Goal: Check status: Check status

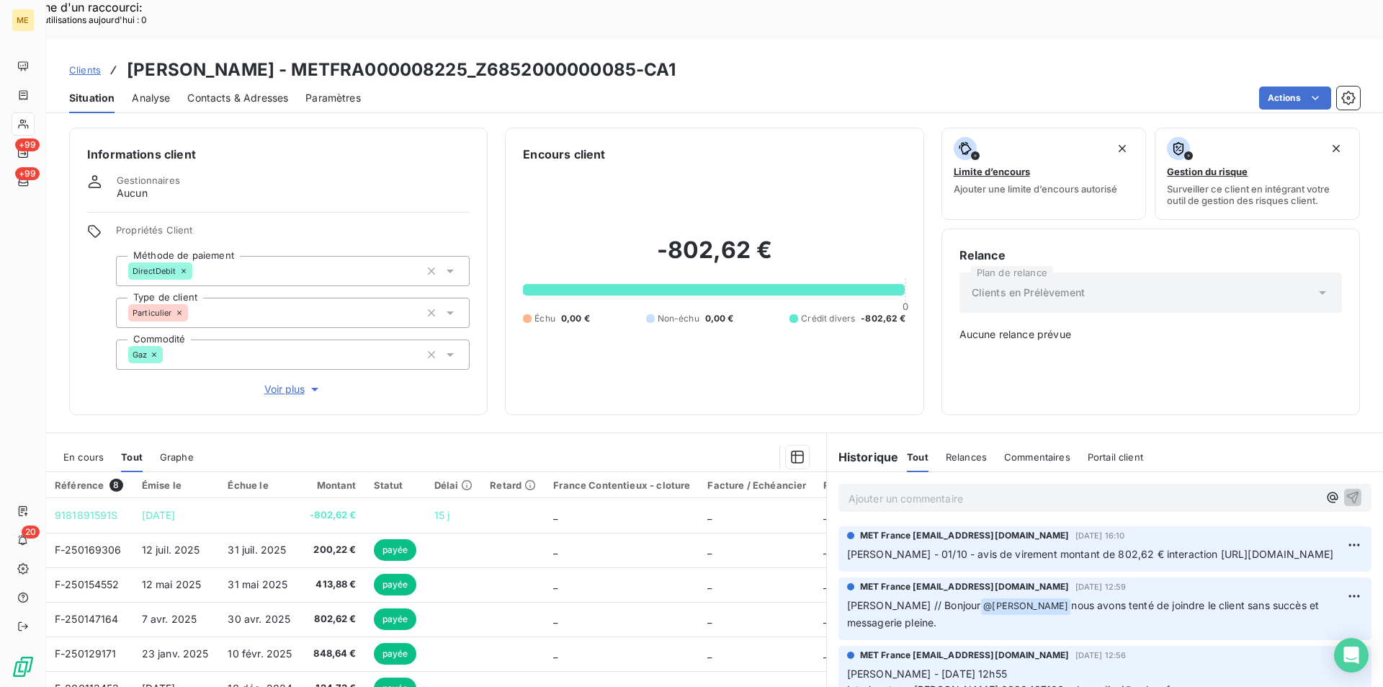
click at [86, 64] on span "Clients" at bounding box center [85, 70] width 32 height 12
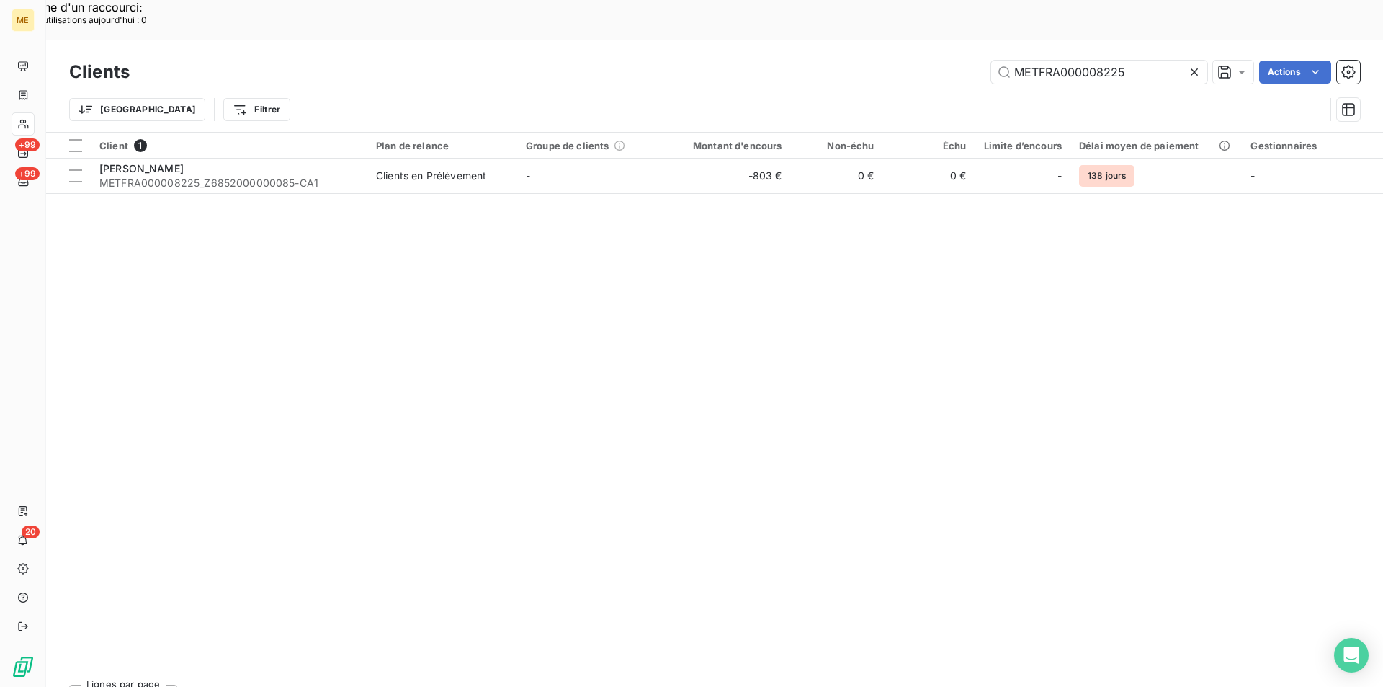
drag, startPoint x: 1145, startPoint y: 26, endPoint x: 939, endPoint y: 9, distance: 206.0
click at [939, 40] on div "Clients METFRA000008225 Actions Trier Filtrer" at bounding box center [714, 86] width 1337 height 92
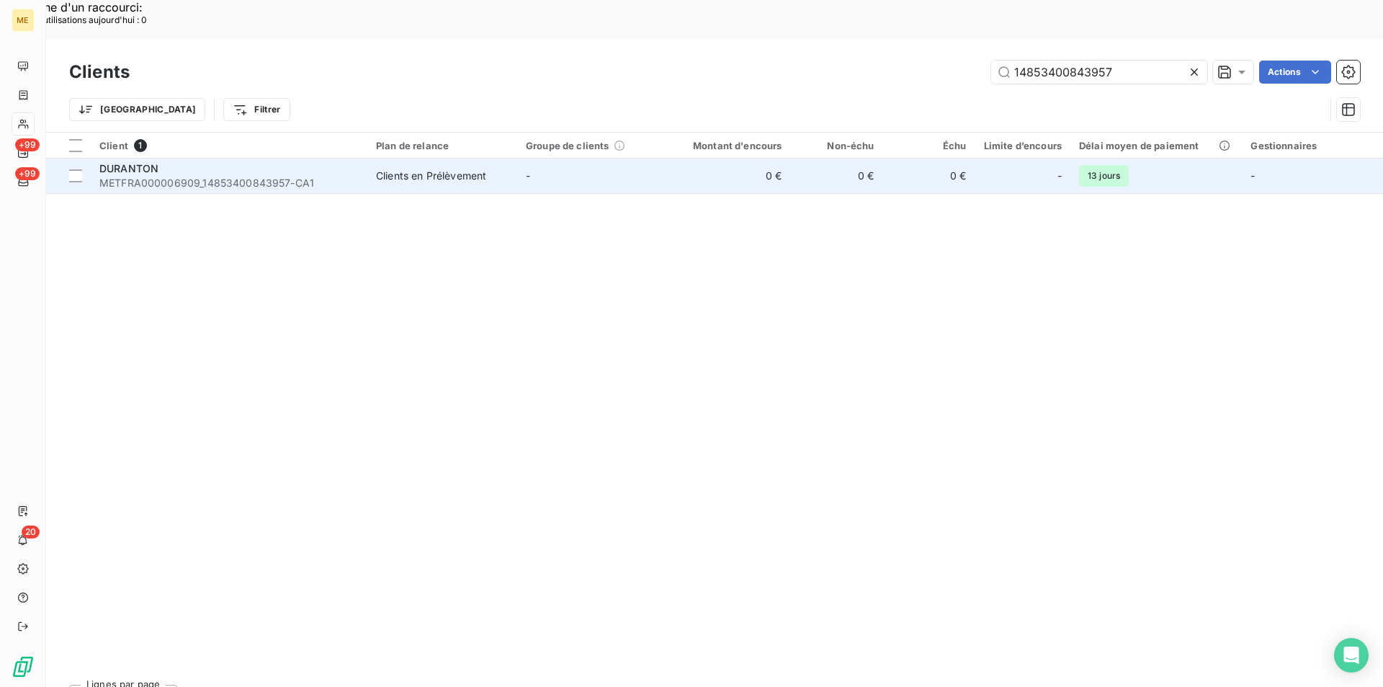
type input "14853400843957"
click at [223, 176] on span "METFRA000006909_14853400843957-CA1" at bounding box center [228, 183] width 259 height 14
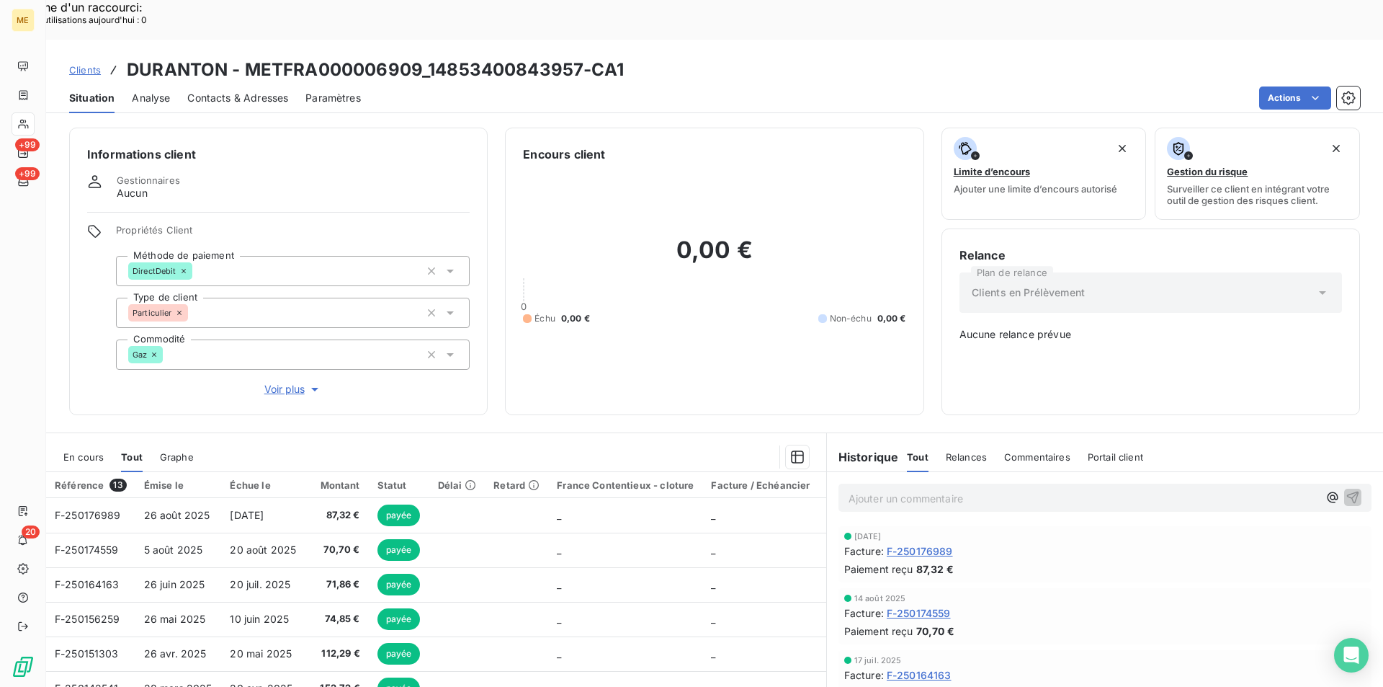
scroll to position [65, 0]
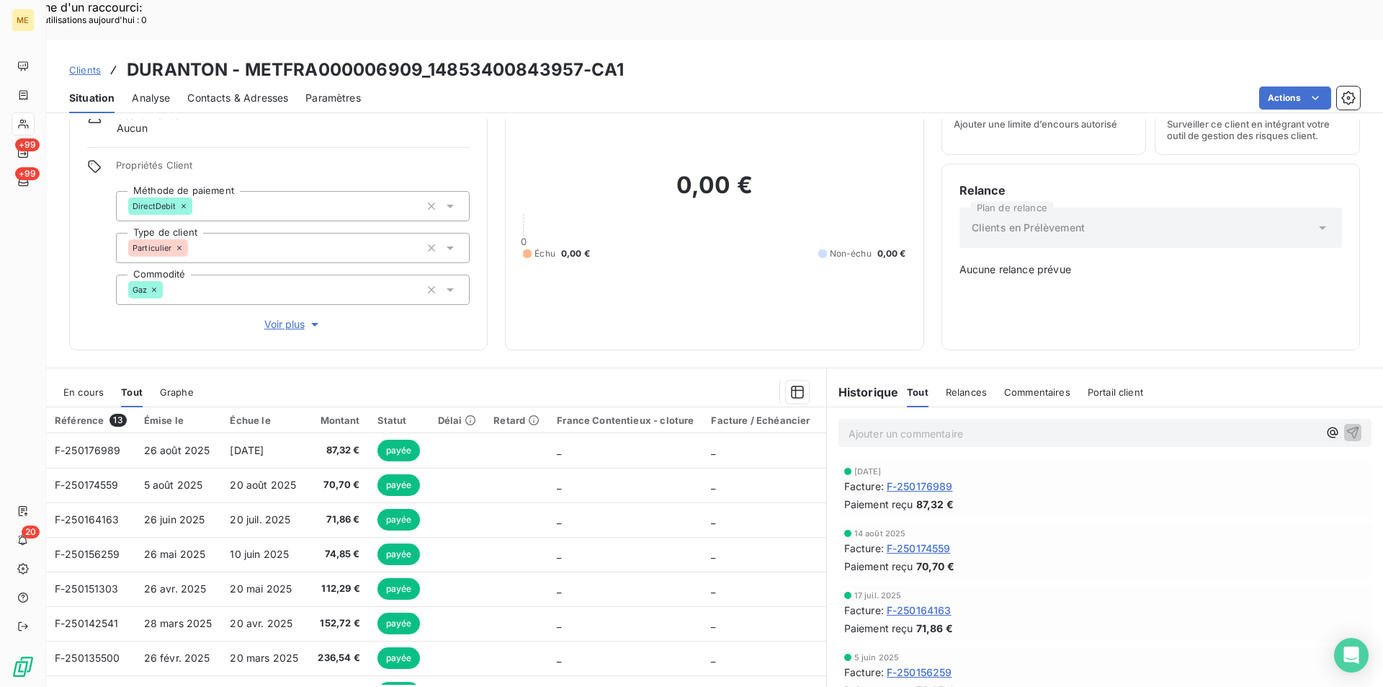
click at [907, 478] on span "F-250176989" at bounding box center [920, 485] width 66 height 15
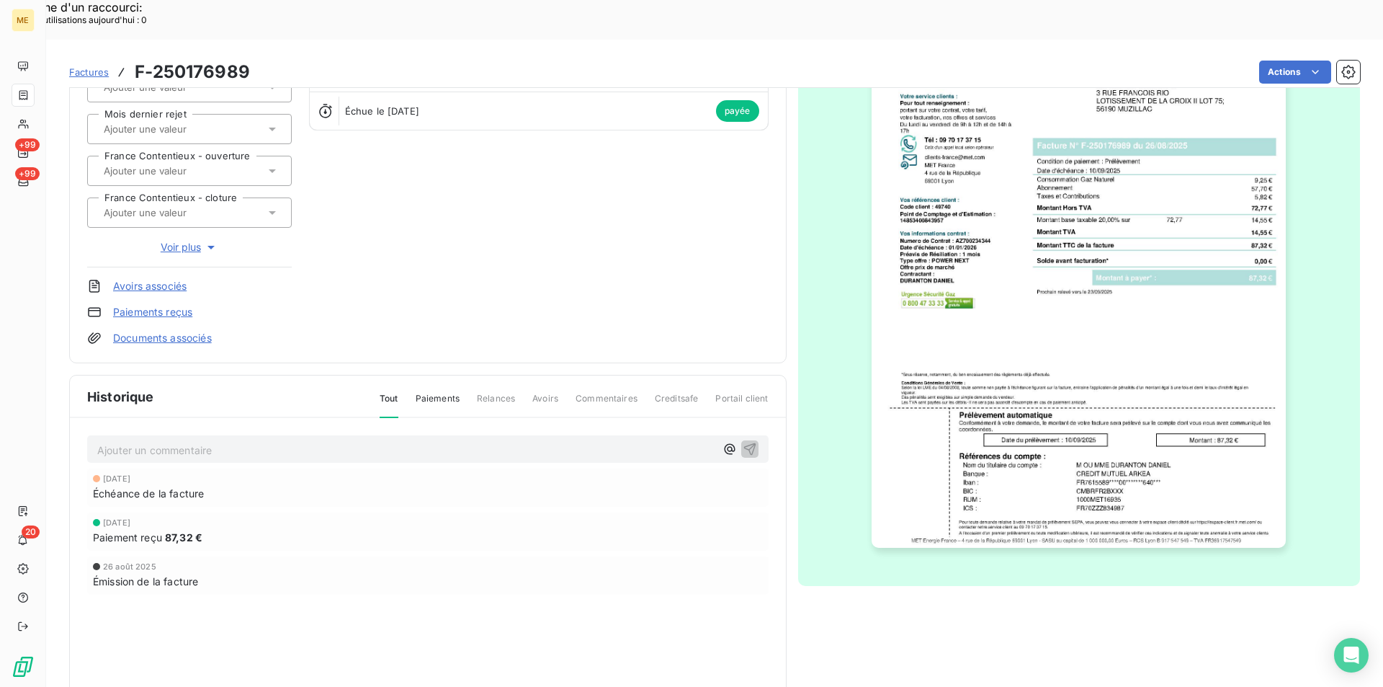
scroll to position [179, 0]
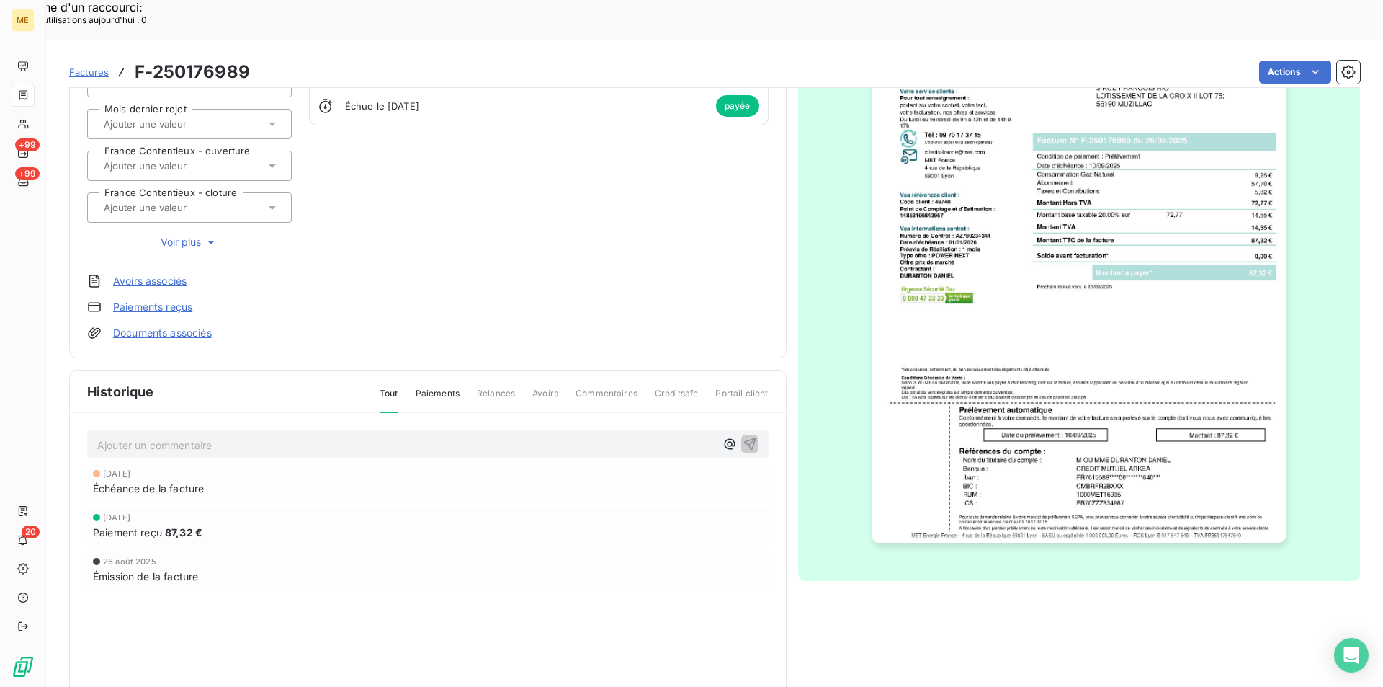
click at [1023, 420] on img "button" at bounding box center [1079, 249] width 414 height 586
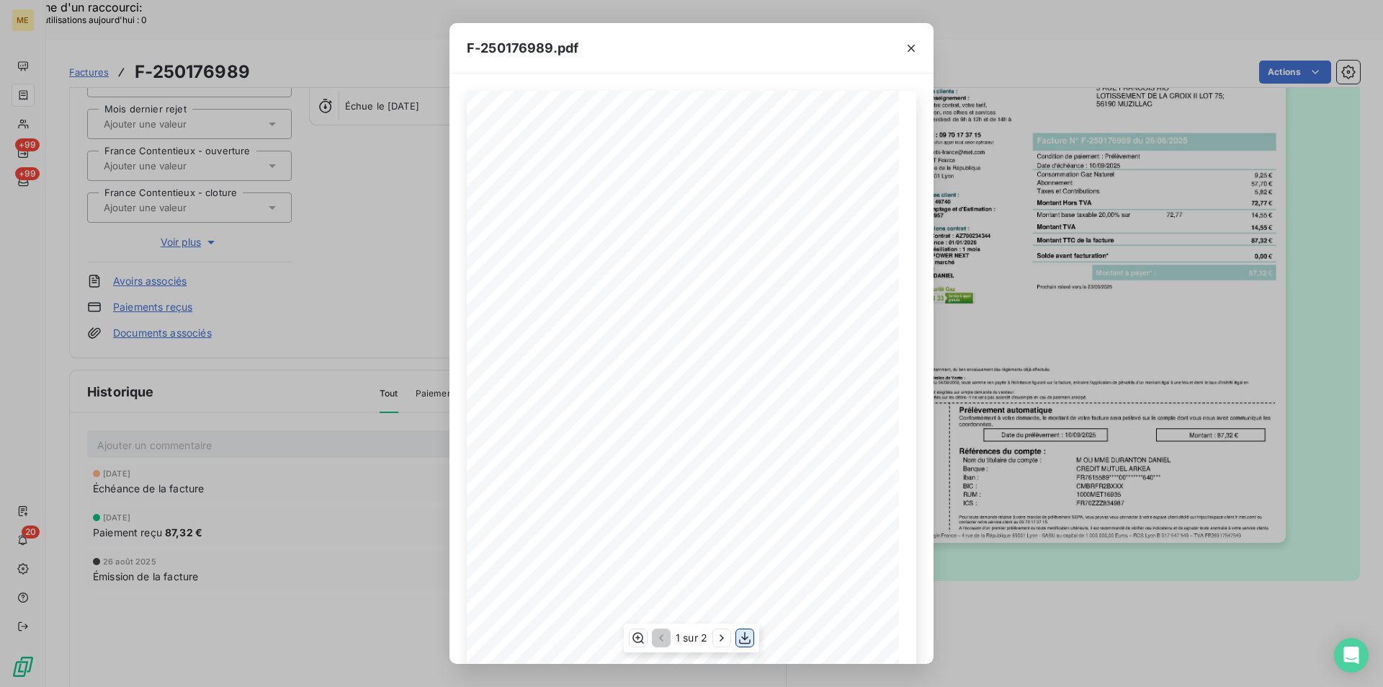
click at [742, 637] on icon "button" at bounding box center [745, 638] width 12 height 12
click at [913, 43] on icon "button" at bounding box center [911, 48] width 14 height 14
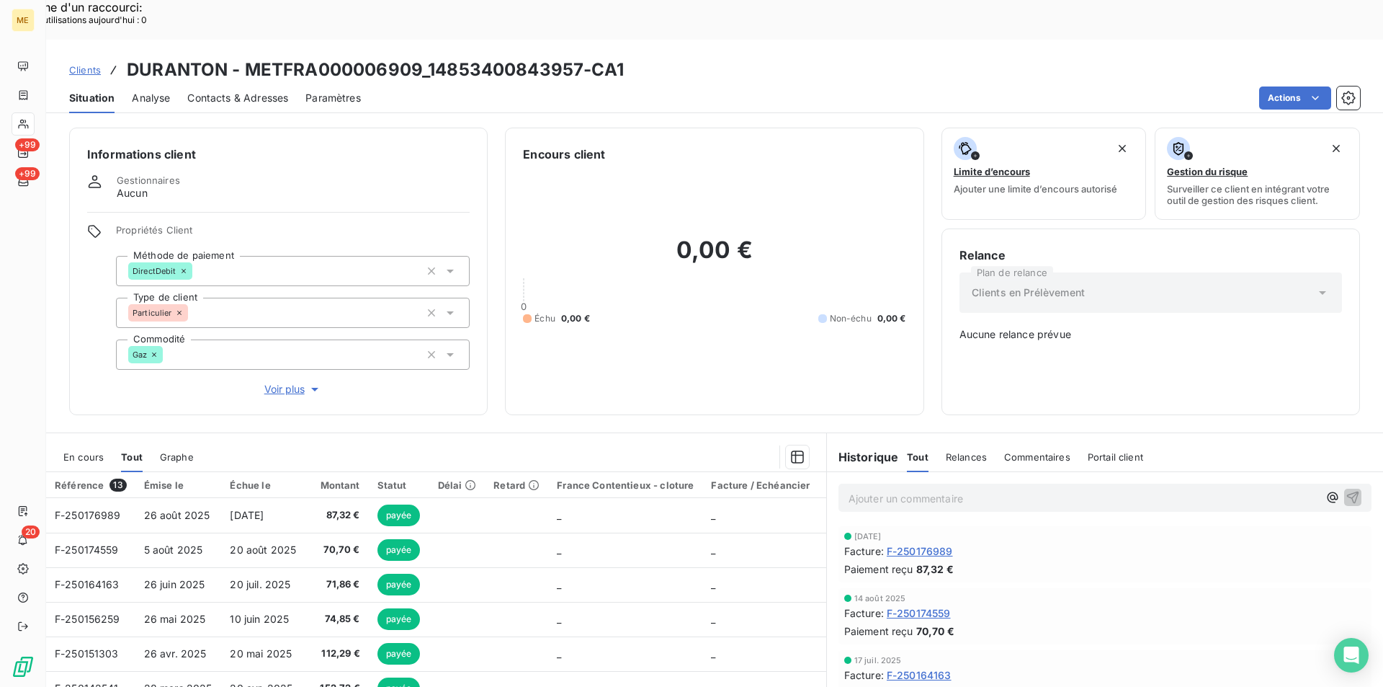
click at [896, 605] on span "F-250174559" at bounding box center [919, 612] width 64 height 15
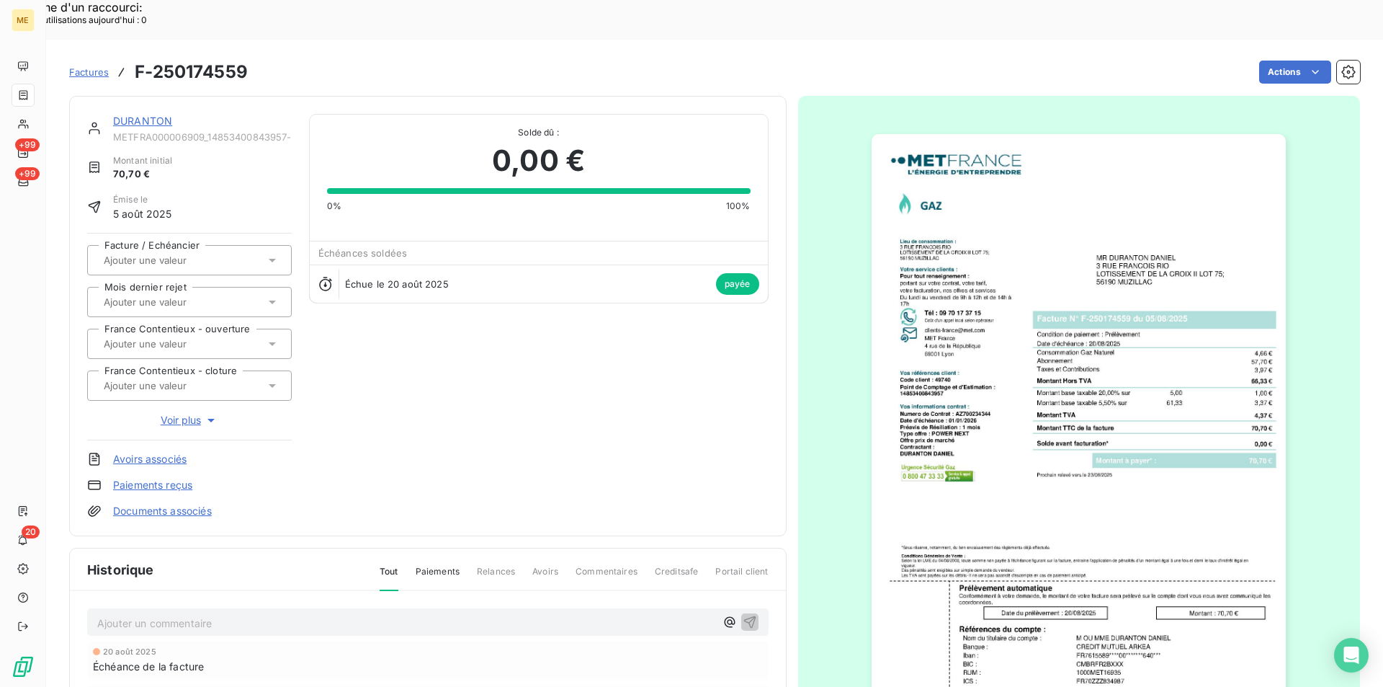
click at [1002, 340] on img "button" at bounding box center [1079, 427] width 414 height 586
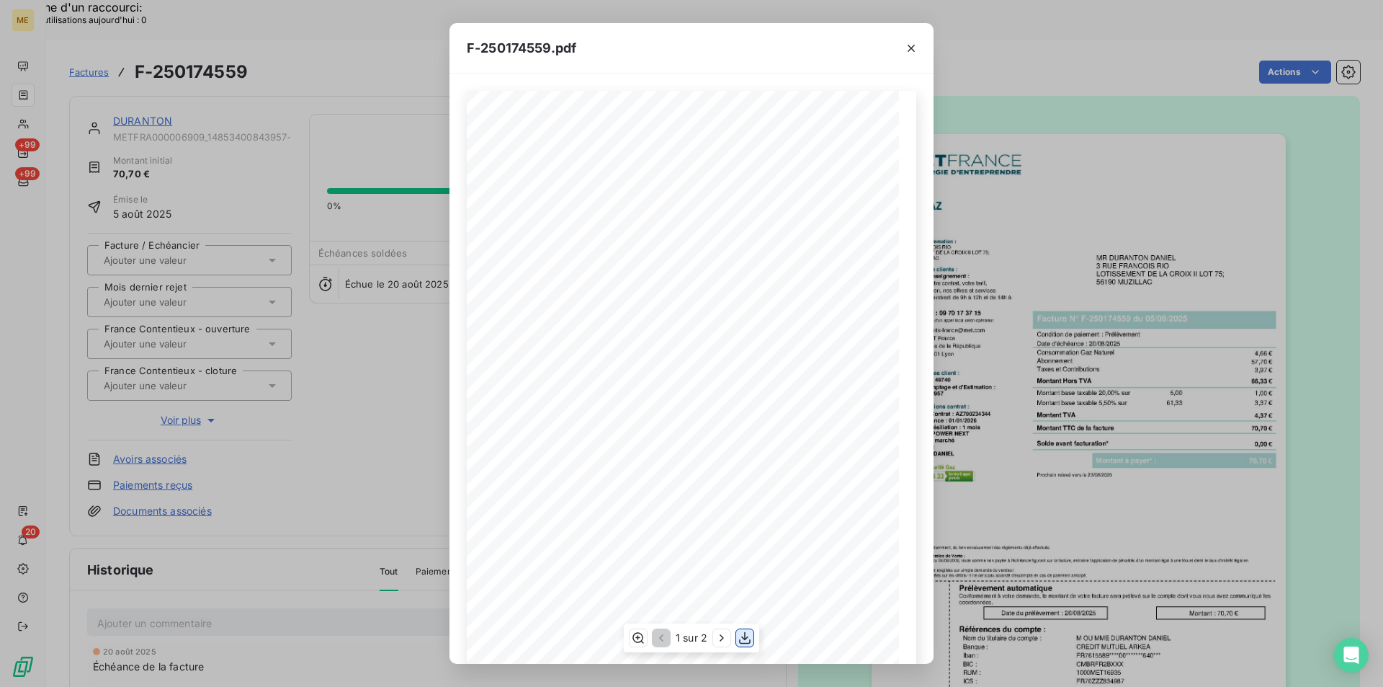
click at [751, 642] on icon "button" at bounding box center [745, 637] width 14 height 14
click at [913, 45] on icon "button" at bounding box center [911, 48] width 14 height 14
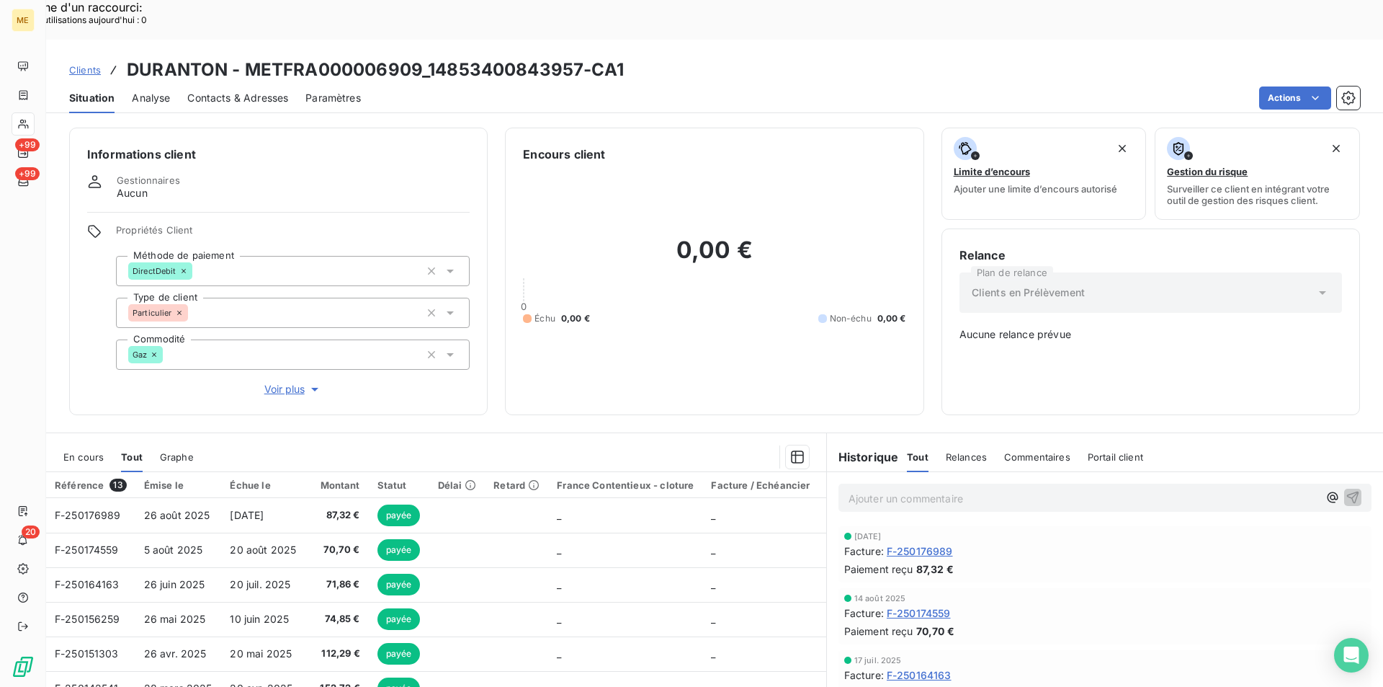
click at [913, 667] on span "F-250164163" at bounding box center [919, 674] width 65 height 15
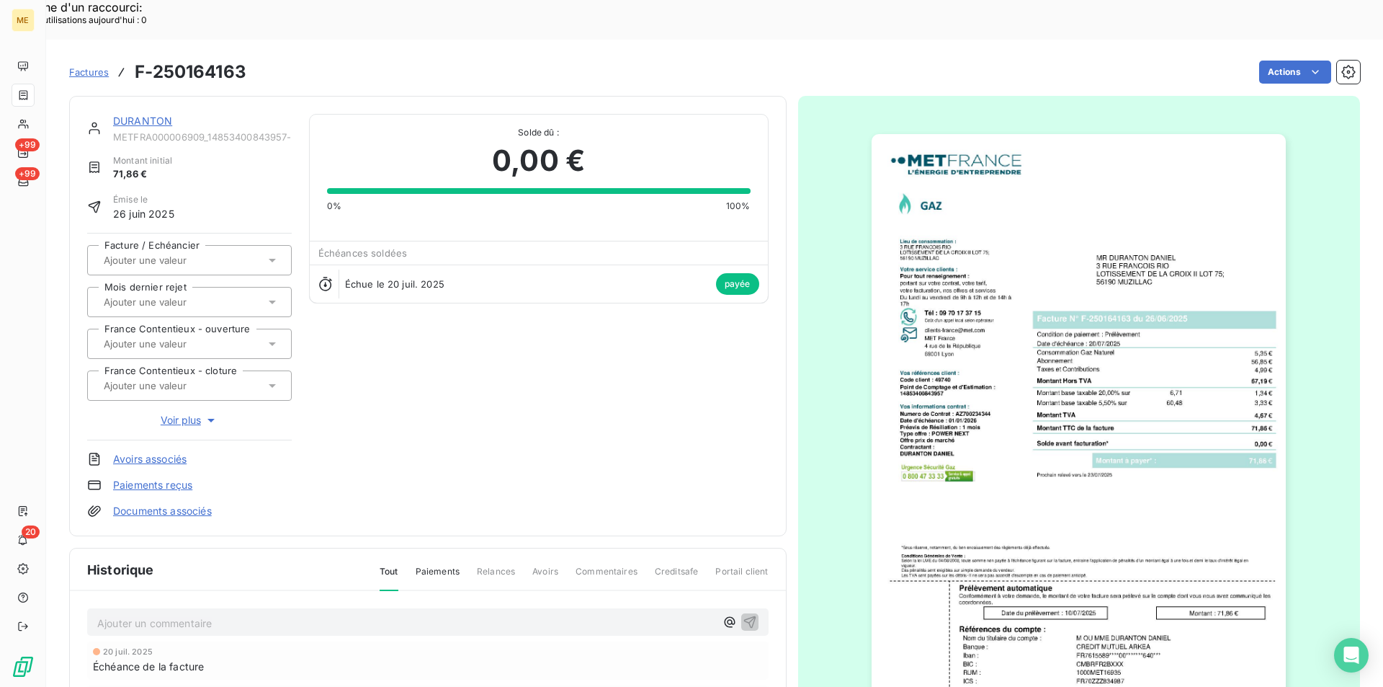
click at [1040, 388] on img "button" at bounding box center [1079, 427] width 414 height 586
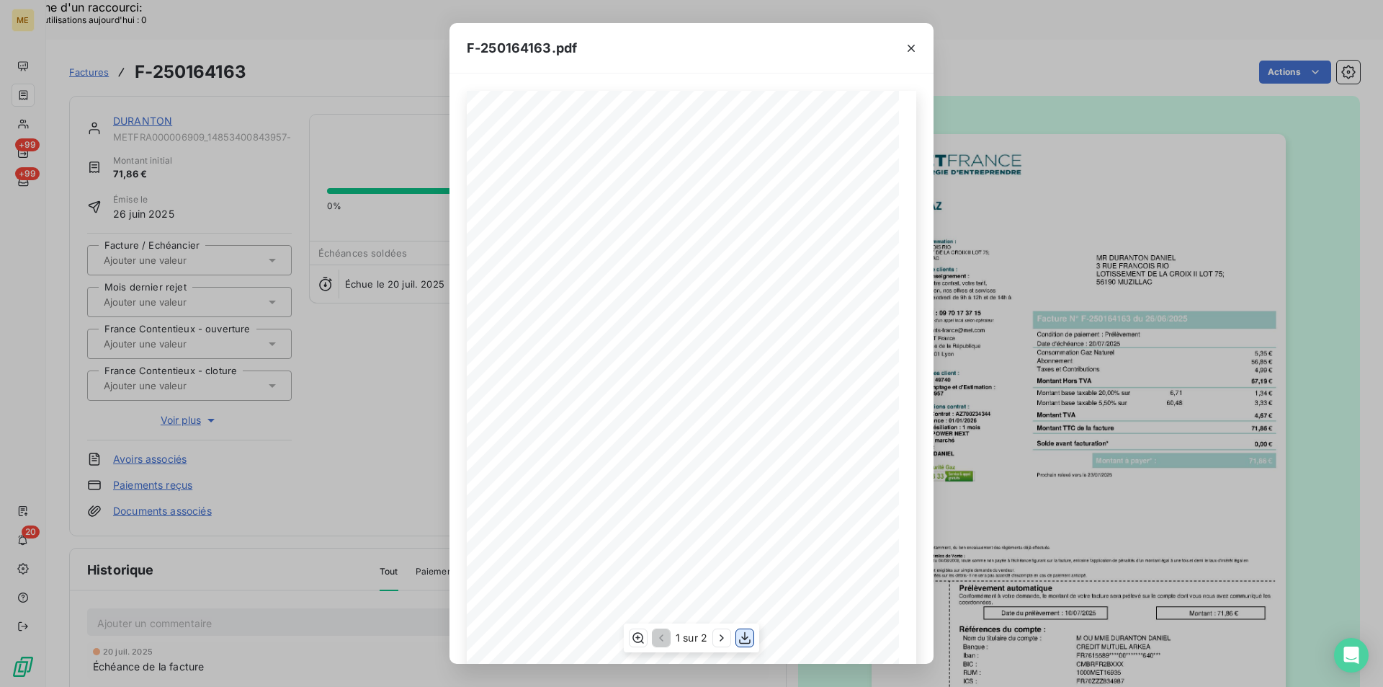
click at [751, 633] on icon "button" at bounding box center [745, 637] width 14 height 14
click at [911, 45] on icon "button" at bounding box center [911, 48] width 14 height 14
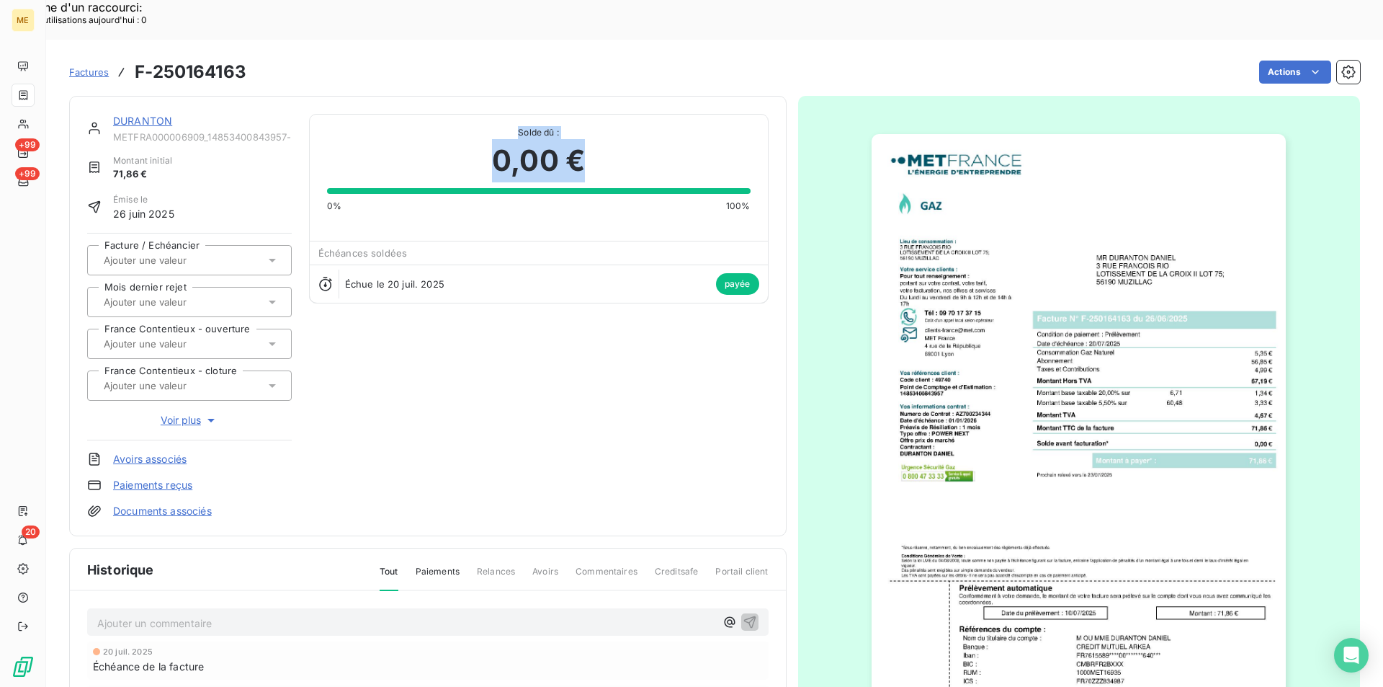
drag, startPoint x: 515, startPoint y: 91, endPoint x: 591, endPoint y: 125, distance: 83.5
click at [591, 125] on div "Solde dû : 0,00 € 0% 100%" at bounding box center [539, 164] width 424 height 98
click at [779, 139] on div "DURANTON METFRA000006909_14853400843957-CA1 Montant initial 71,86 € Émise le [D…" at bounding box center [428, 316] width 718 height 440
click at [781, 139] on div "DURANTON METFRA000006909_14853400843957-CA1 Montant initial 71,86 € Émise le [D…" at bounding box center [714, 484] width 1291 height 795
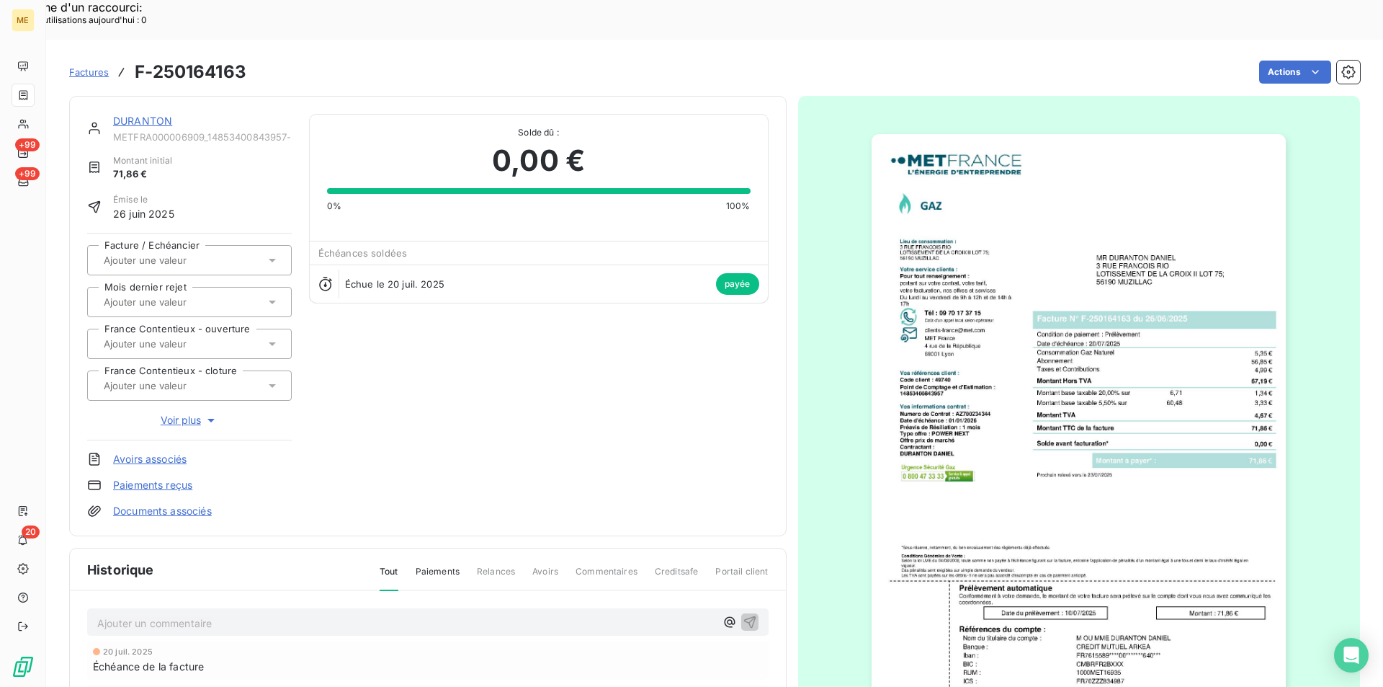
click at [781, 139] on div "DURANTON METFRA000006909_14853400843957-CA1 Montant initial 71,86 € Émise le [D…" at bounding box center [714, 484] width 1291 height 795
click at [773, 140] on div "DURANTON METFRA000006909_14853400843957-CA1 Montant initial 71,86 € Émise le [D…" at bounding box center [428, 316] width 718 height 440
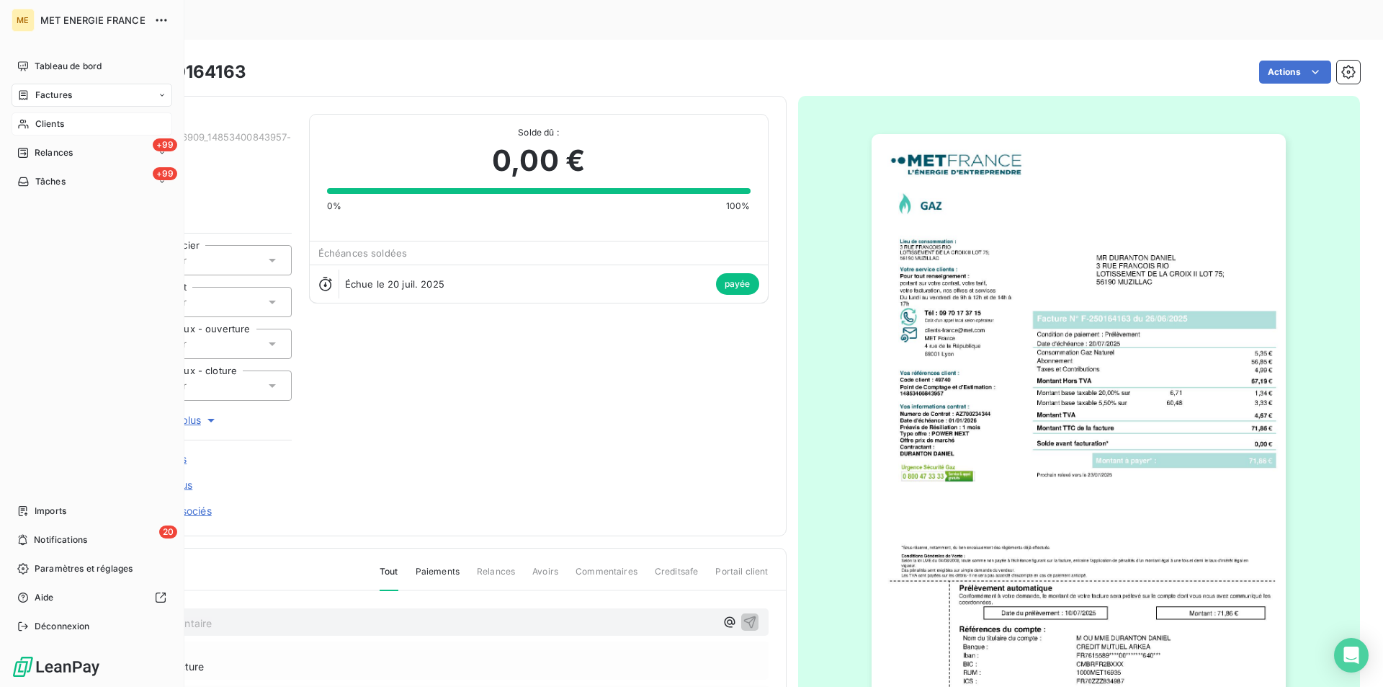
click at [22, 117] on div "Clients" at bounding box center [92, 123] width 161 height 23
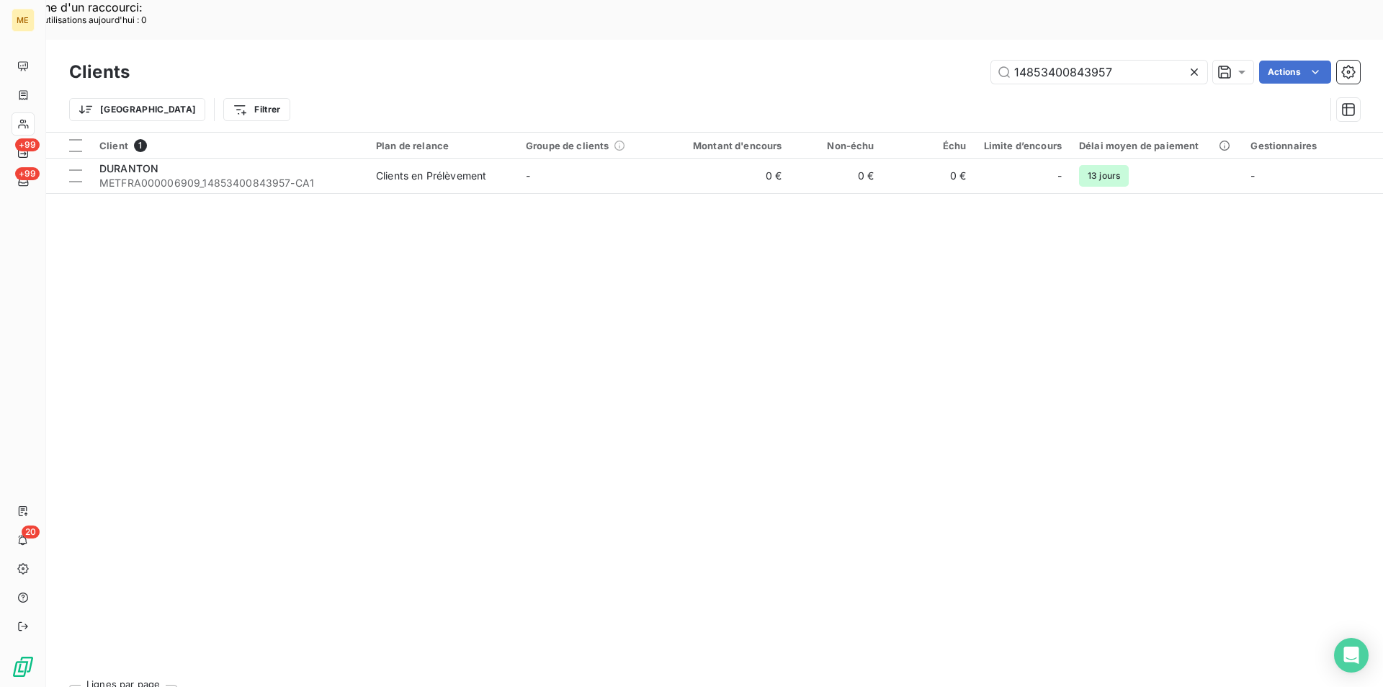
drag, startPoint x: 1139, startPoint y: 32, endPoint x: 907, endPoint y: 32, distance: 232.0
click at [907, 61] on div "14853400843957 Actions" at bounding box center [753, 72] width 1213 height 23
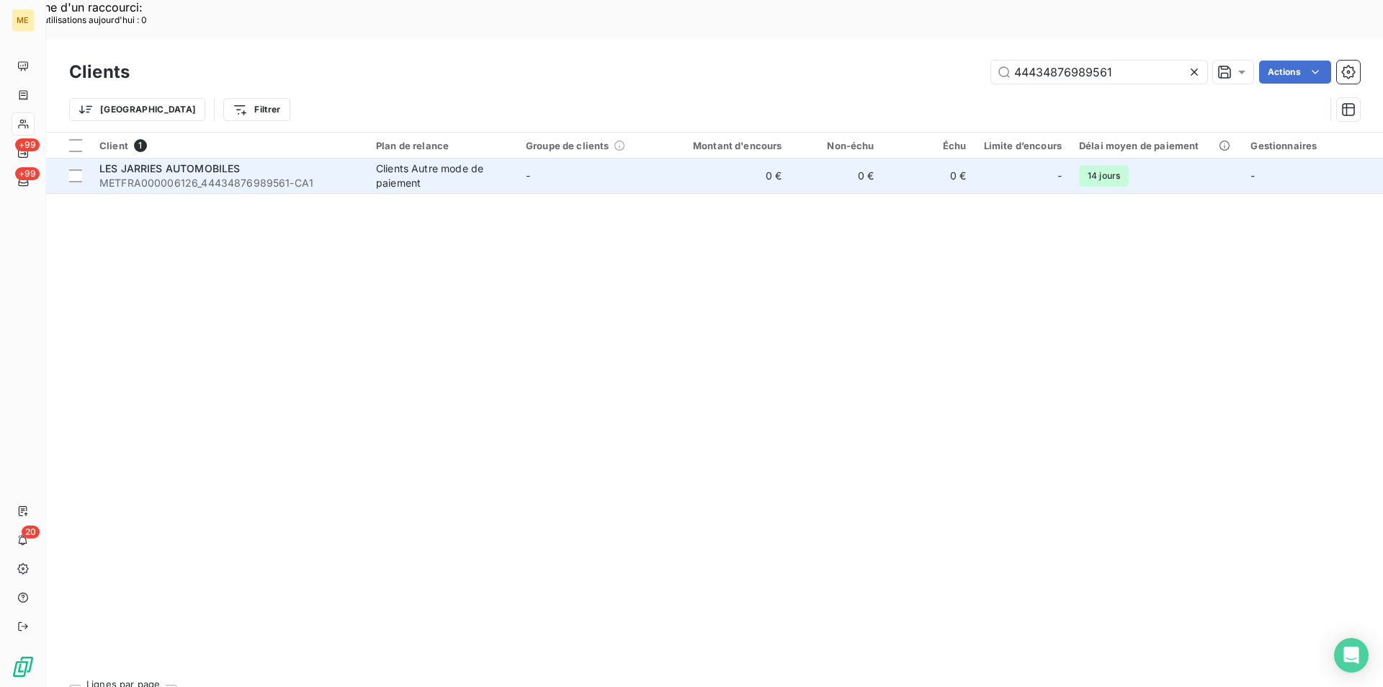
type input "44434876989561"
click at [289, 161] on div "LES JARRIES AUTOMOBILES" at bounding box center [228, 168] width 259 height 14
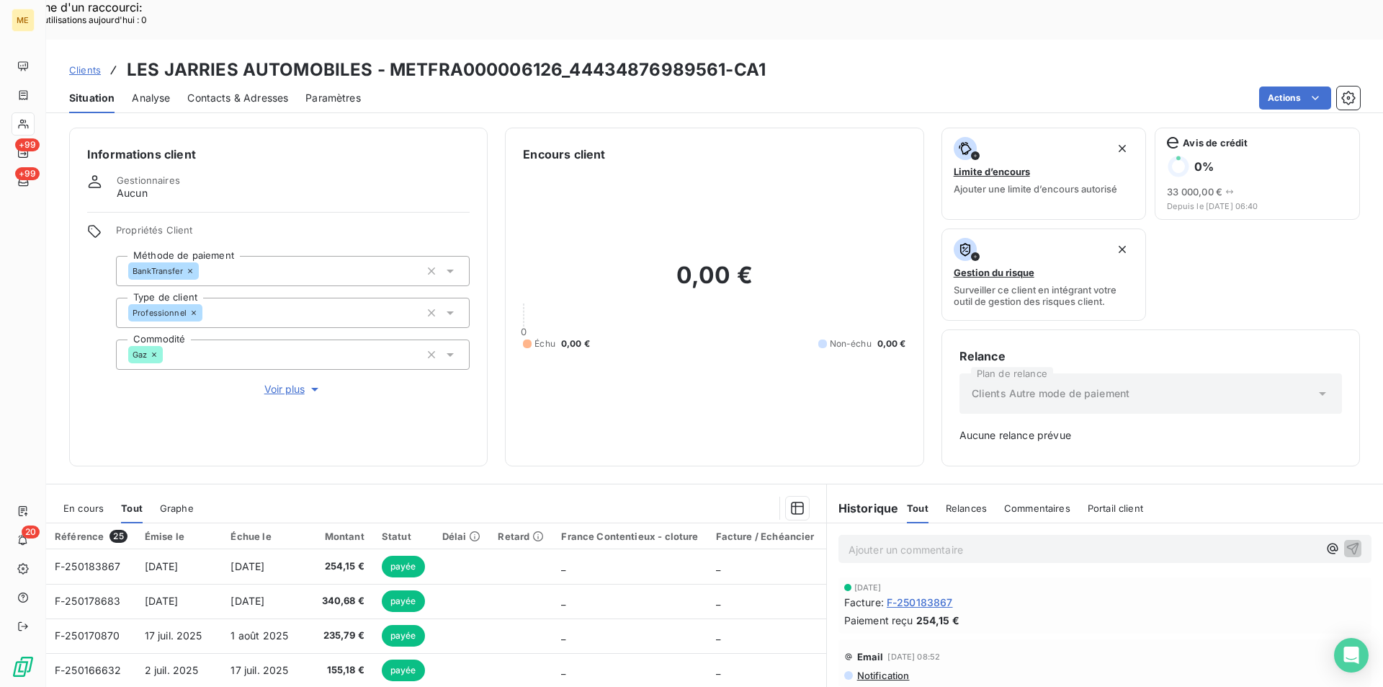
click at [899, 594] on span "F-250183867" at bounding box center [920, 601] width 66 height 15
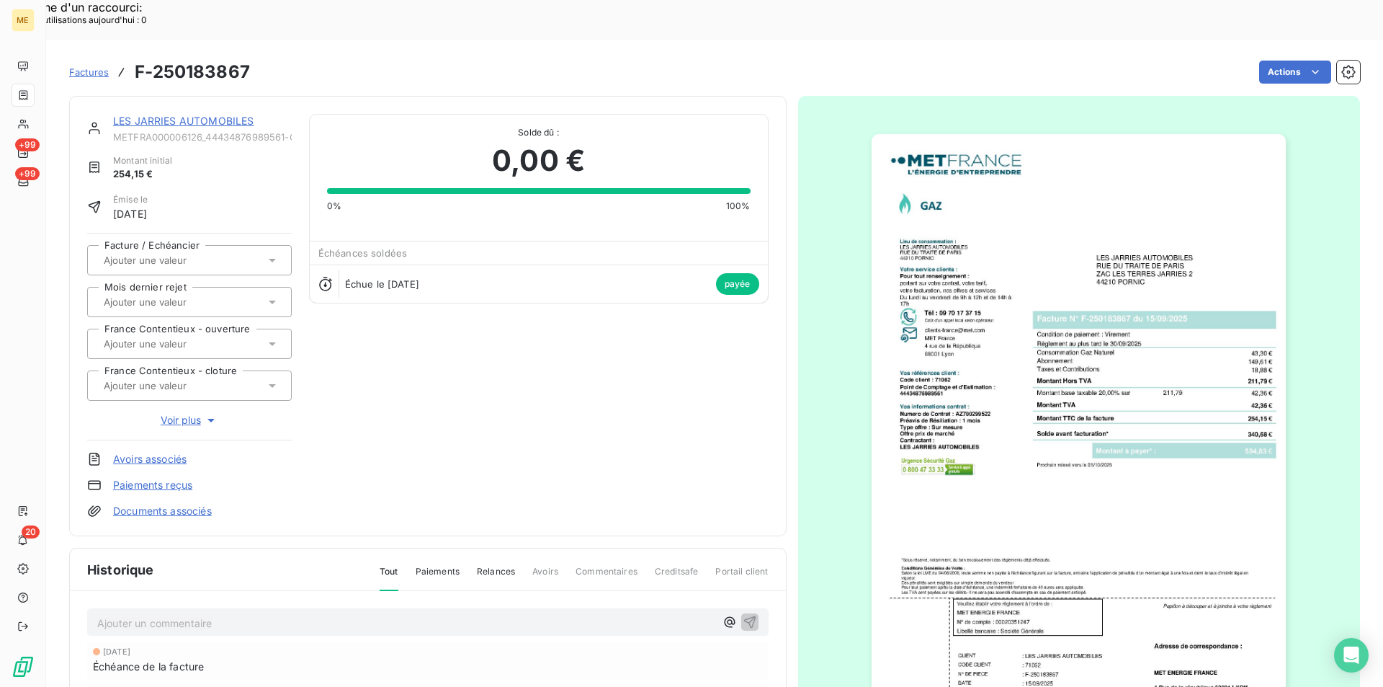
click at [1004, 377] on img "button" at bounding box center [1079, 427] width 414 height 586
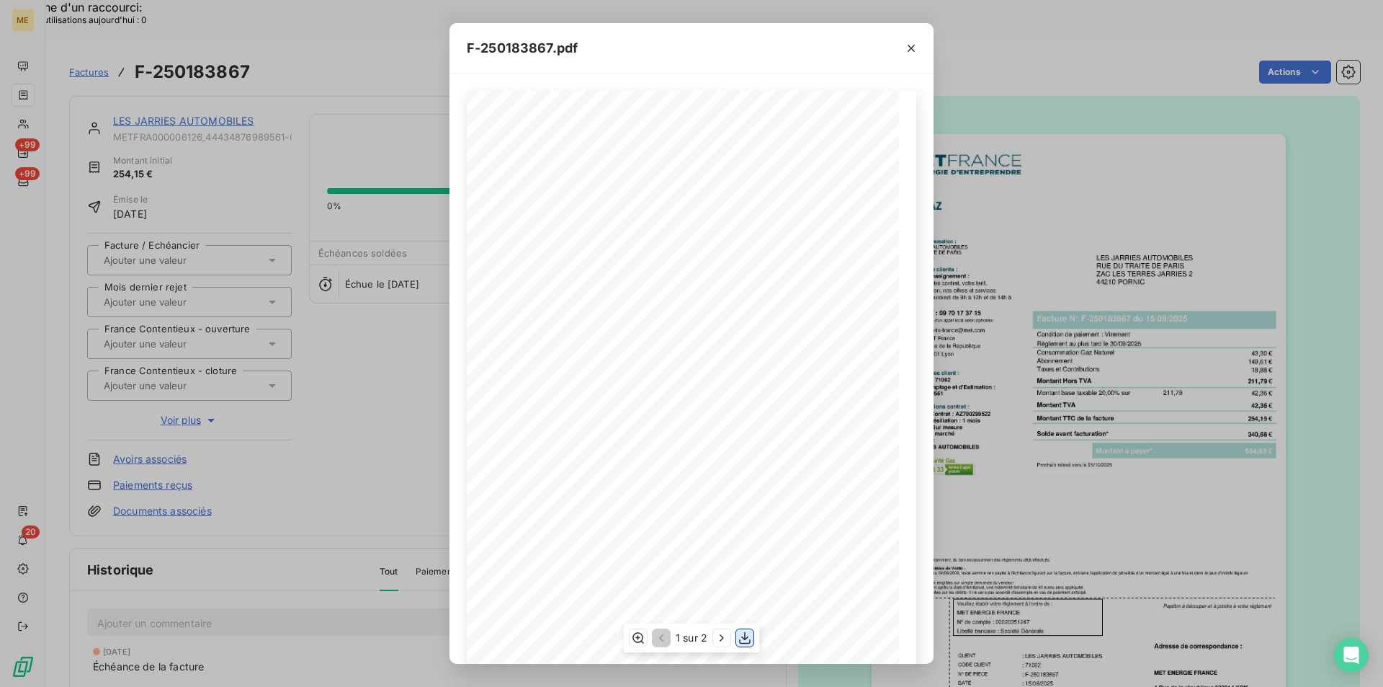
click at [744, 643] on icon "button" at bounding box center [745, 637] width 14 height 14
click at [916, 44] on icon "button" at bounding box center [911, 48] width 14 height 14
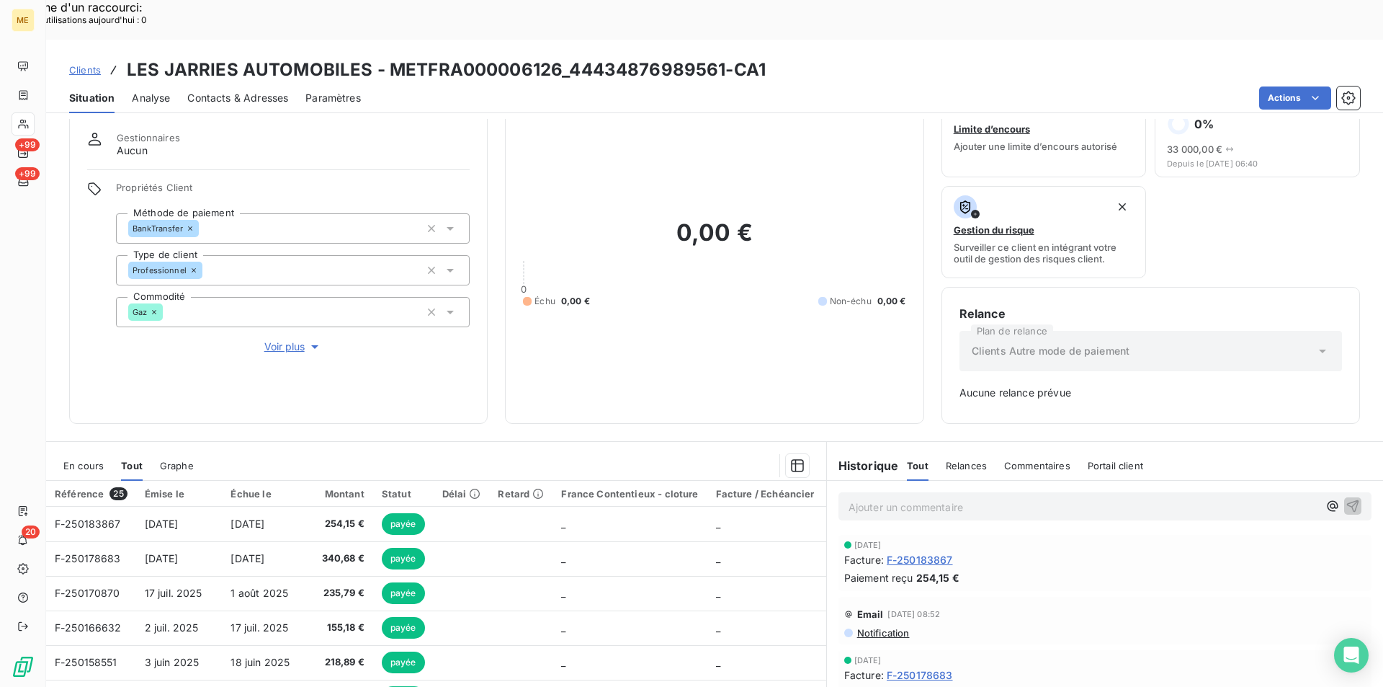
scroll to position [72, 0]
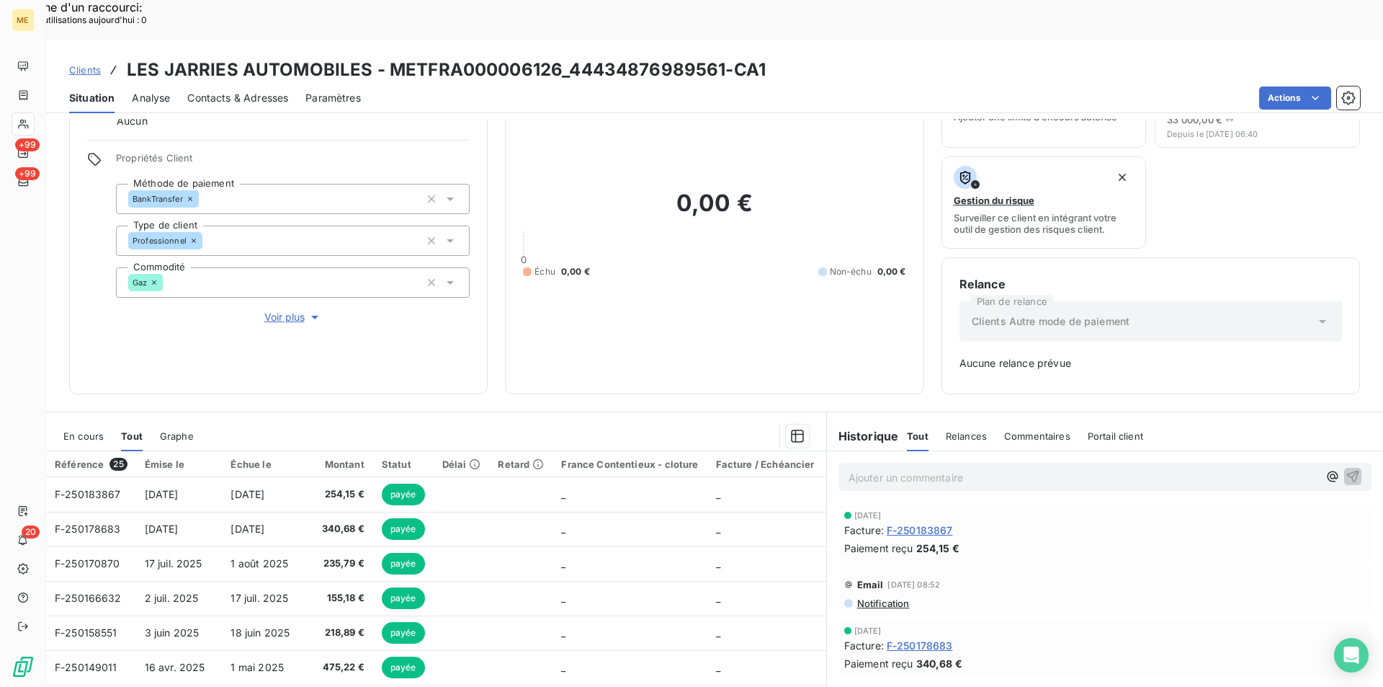
click at [130, 430] on span "Tout" at bounding box center [132, 436] width 22 height 12
click at [99, 430] on span "En cours" at bounding box center [83, 436] width 40 height 12
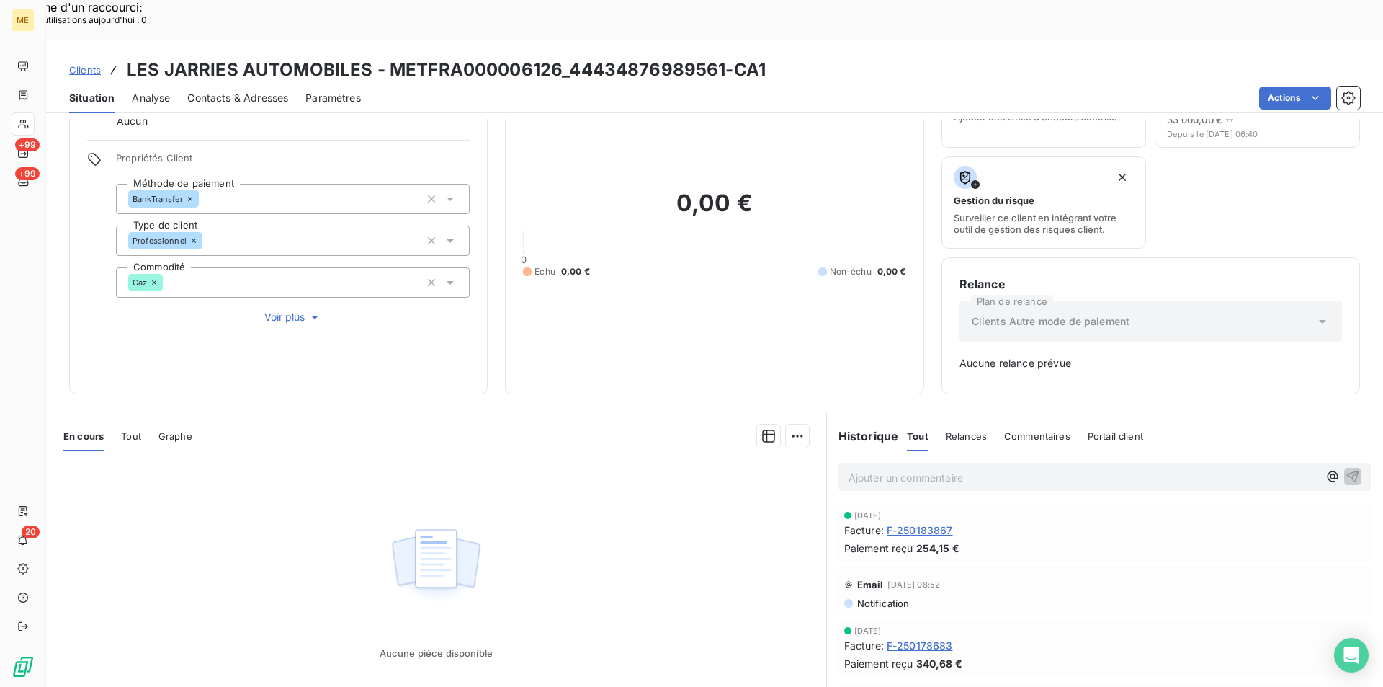
click at [123, 430] on span "Tout" at bounding box center [131, 436] width 20 height 12
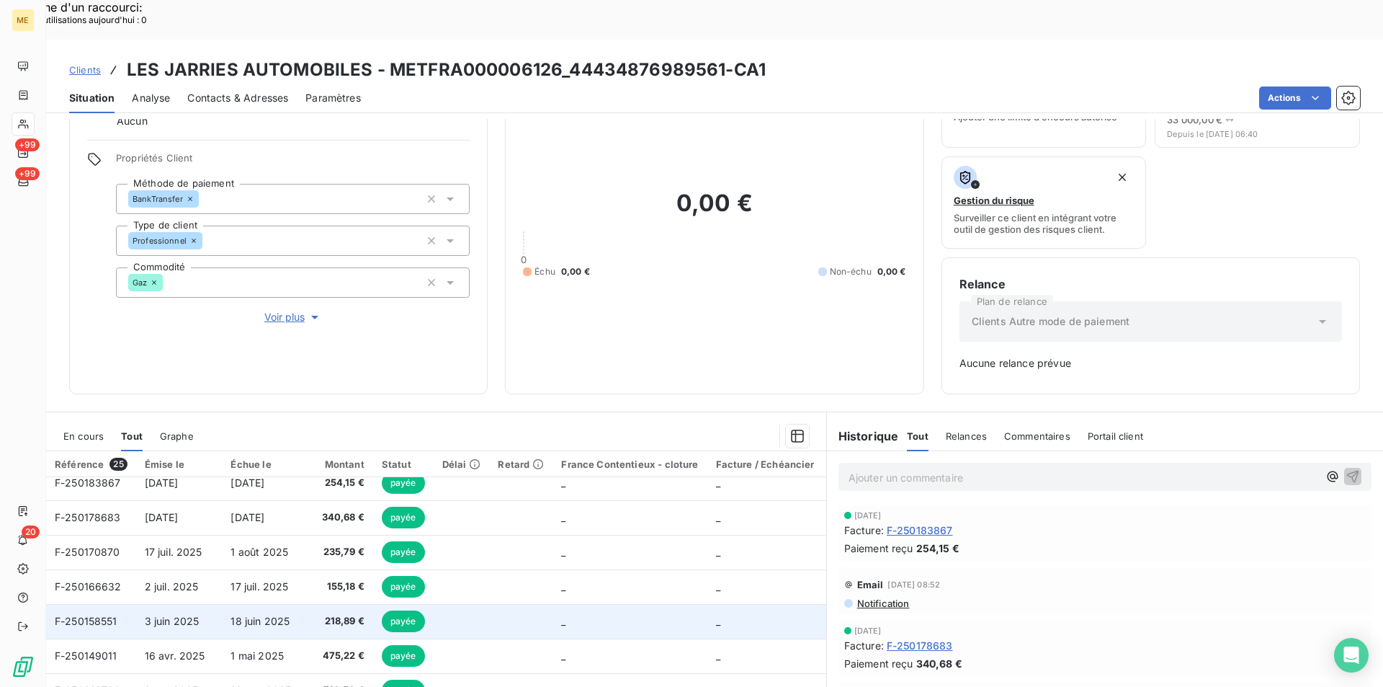
scroll to position [0, 0]
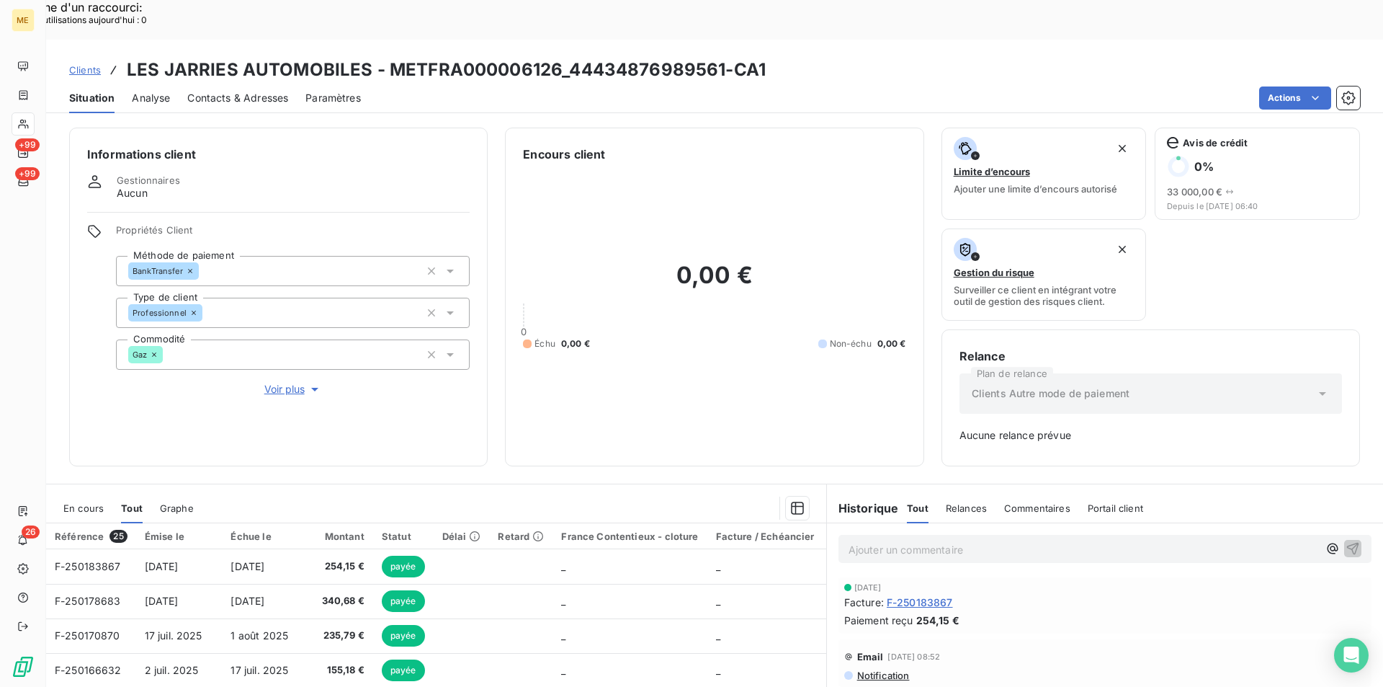
scroll to position [117, 0]
